Goal: Information Seeking & Learning: Learn about a topic

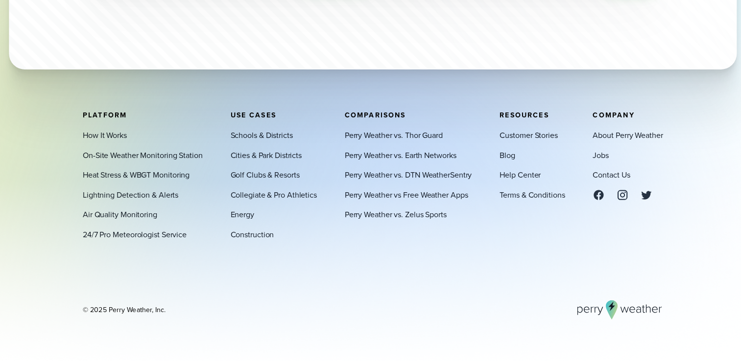
scroll to position [3336, 0]
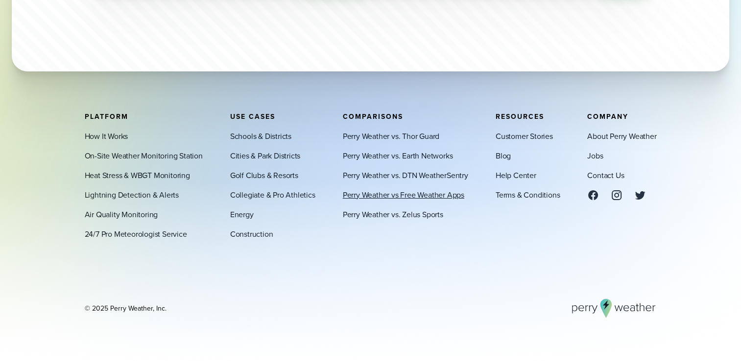
click at [421, 196] on link "Perry Weather vs Free Weather Apps" at bounding box center [403, 195] width 121 height 12
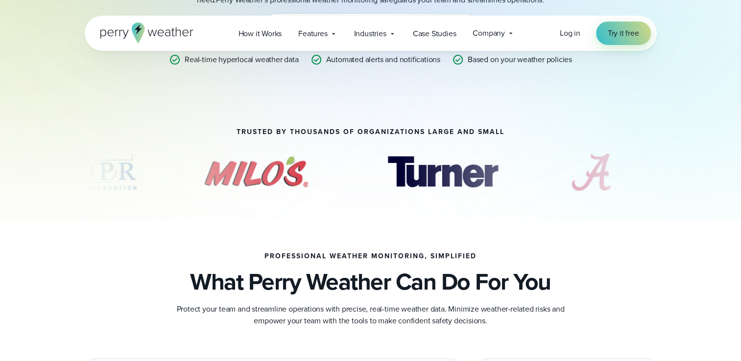
scroll to position [247, 0]
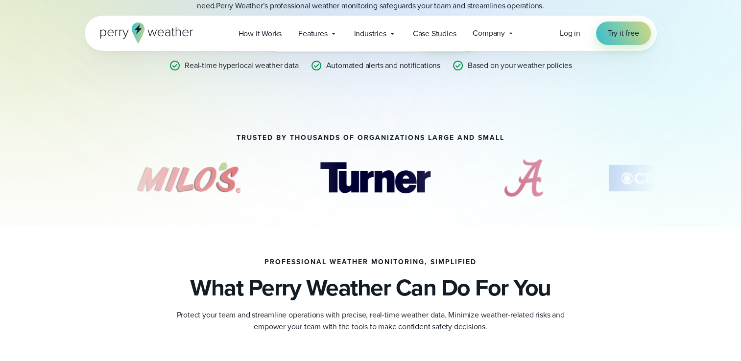
click at [398, 330] on p "Protect your team and streamline operations with precise, real-time weather dat…" at bounding box center [371, 320] width 392 height 23
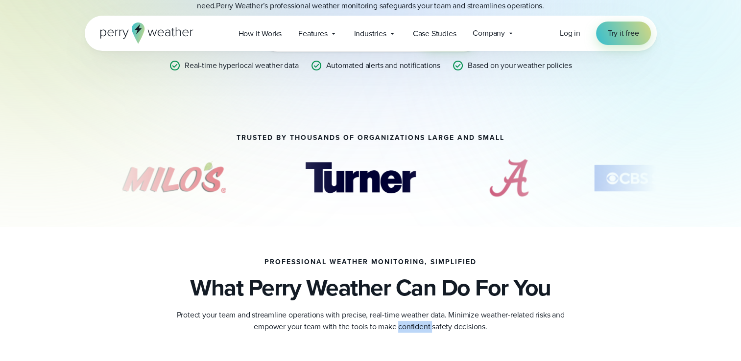
click at [398, 330] on p "Protect your team and streamline operations with precise, real-time weather dat…" at bounding box center [371, 320] width 392 height 23
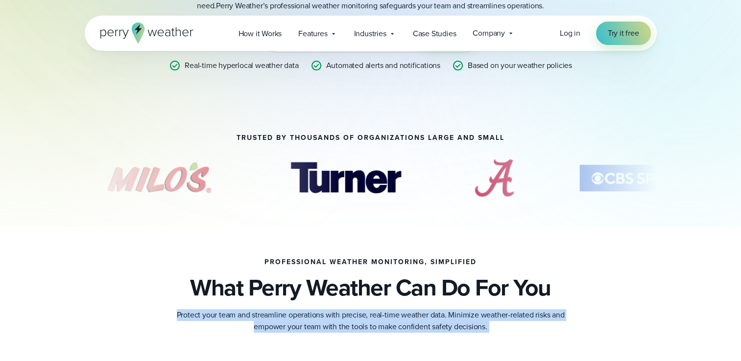
click at [398, 330] on p "Protect your team and streamline operations with precise, real-time weather dat…" at bounding box center [371, 320] width 392 height 23
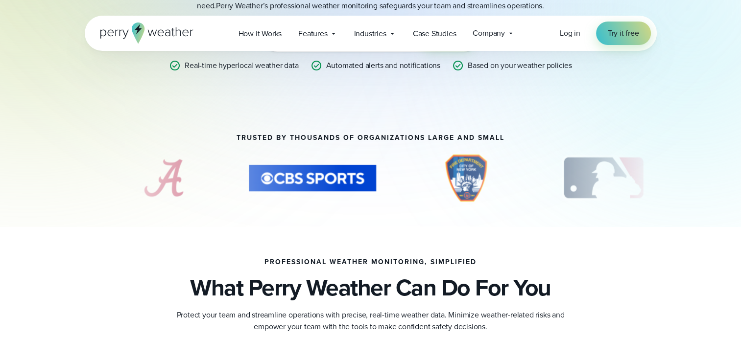
click at [372, 319] on p "Protect your team and streamline operations with precise, real-time weather dat…" at bounding box center [371, 320] width 392 height 23
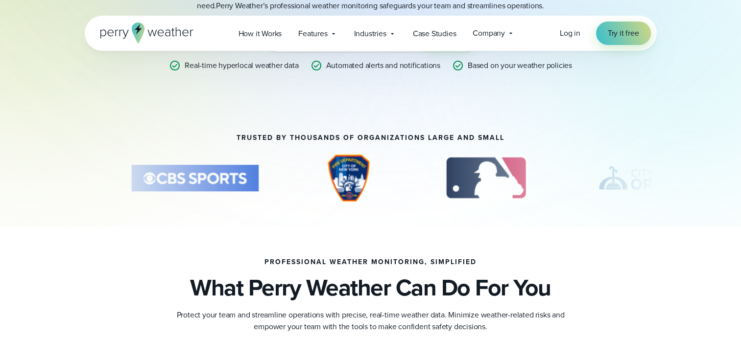
click at [340, 297] on h2 "What Perry Weather Can Do For You" at bounding box center [370, 287] width 361 height 27
